Goal: Task Accomplishment & Management: Use online tool/utility

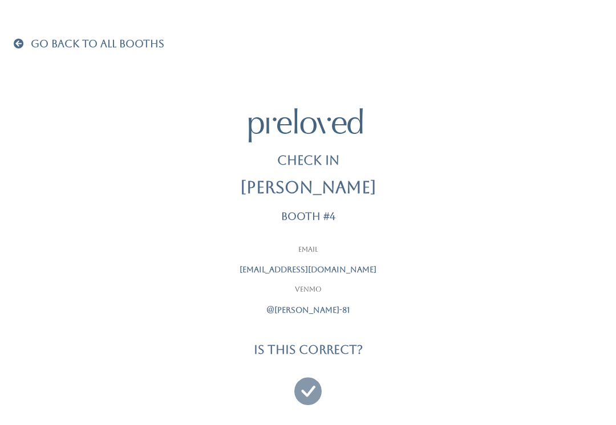
click at [312, 382] on icon at bounding box center [307, 386] width 27 height 38
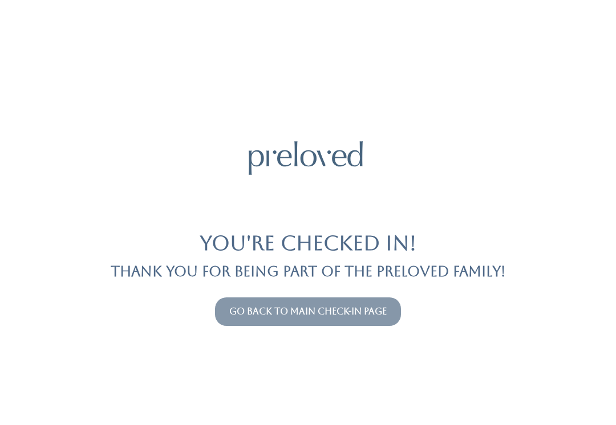
click at [308, 309] on link "Go back to main check-in page" at bounding box center [307, 311] width 157 height 11
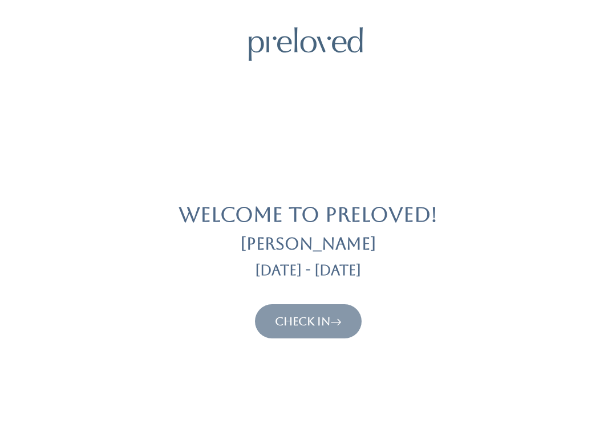
click at [323, 315] on link "Check In" at bounding box center [308, 322] width 67 height 14
